Goal: Task Accomplishment & Management: Use online tool/utility

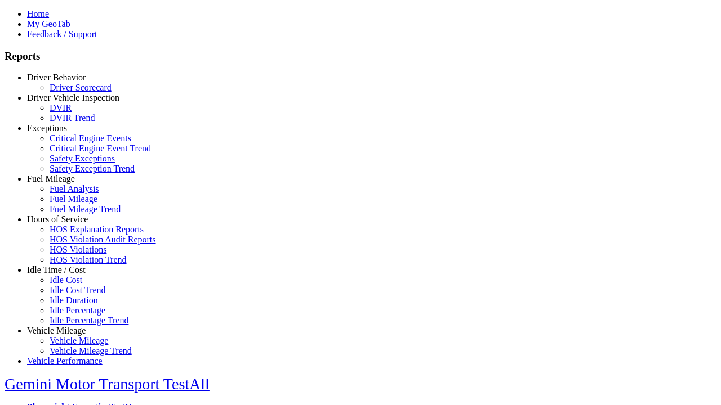
click at [65, 224] on link "Hours of Service" at bounding box center [57, 219] width 61 height 10
click at [73, 234] on link "HOS Explanation Reports" at bounding box center [97, 230] width 94 height 10
type input "**********"
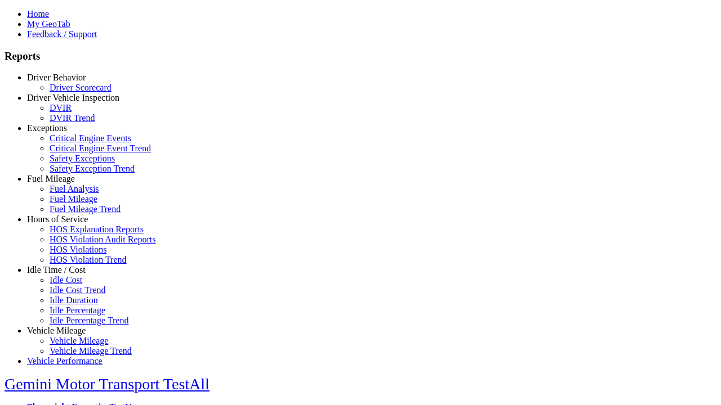
type input "*********"
